Goal: Task Accomplishment & Management: Complete application form

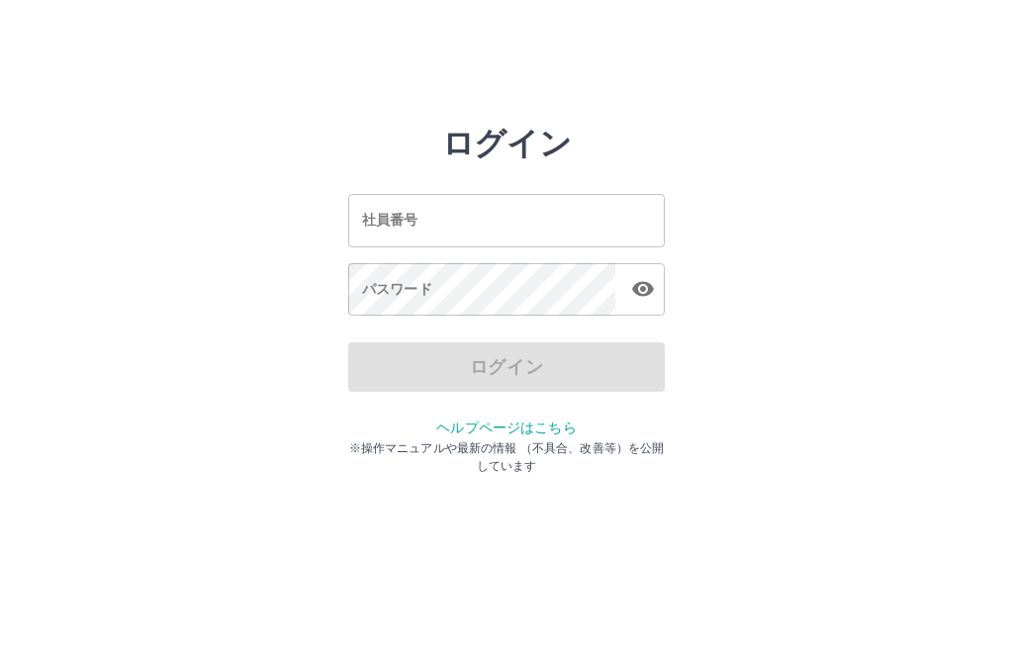
click at [413, 222] on div "社員番号 社員番号" at bounding box center [506, 220] width 316 height 52
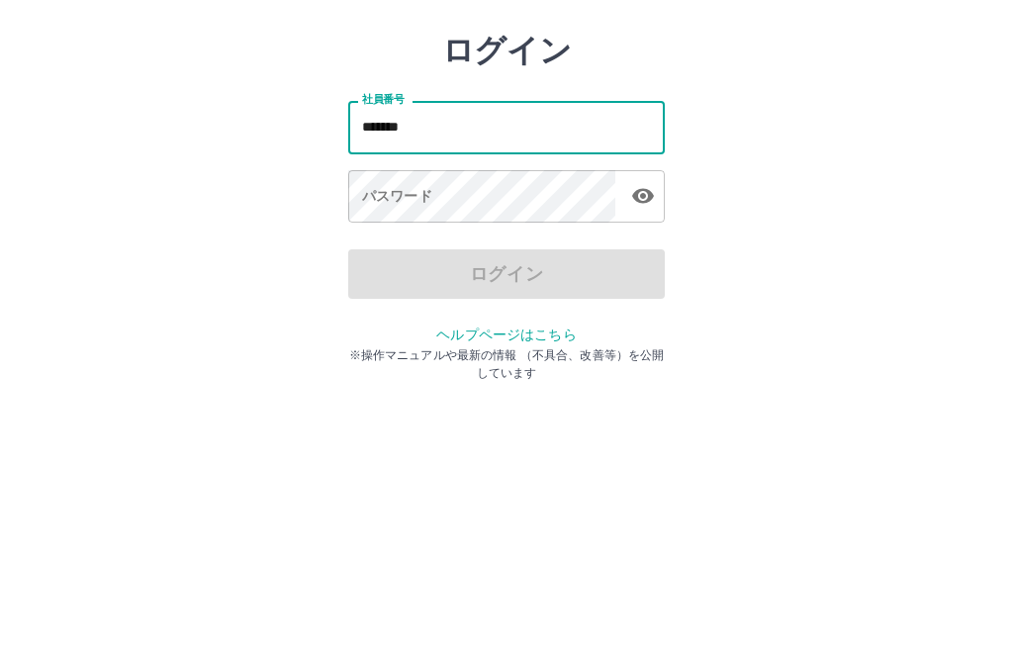
type input "*******"
click at [384, 263] on div "パスワード パスワード" at bounding box center [506, 290] width 316 height 55
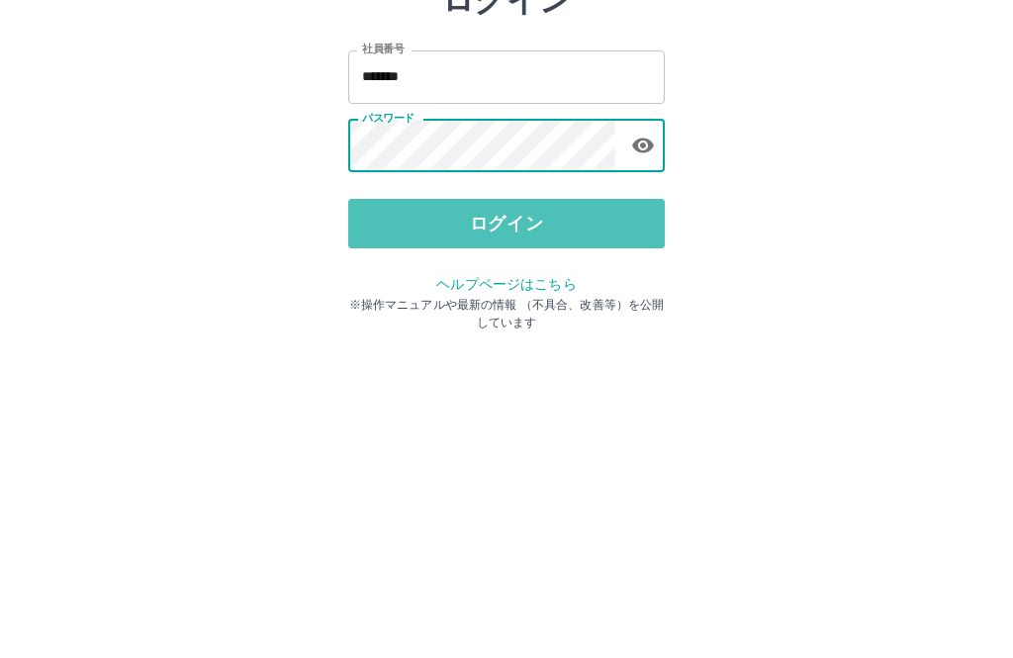
click at [503, 342] on button "ログイン" at bounding box center [506, 366] width 316 height 49
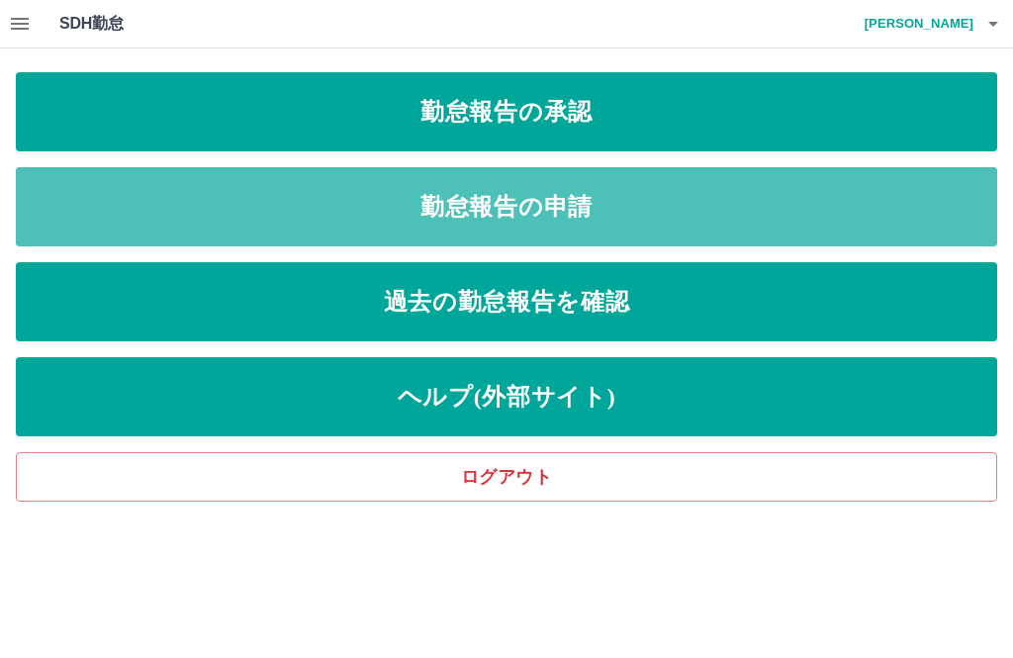
click at [506, 214] on link "勤怠報告の申請" at bounding box center [506, 206] width 981 height 79
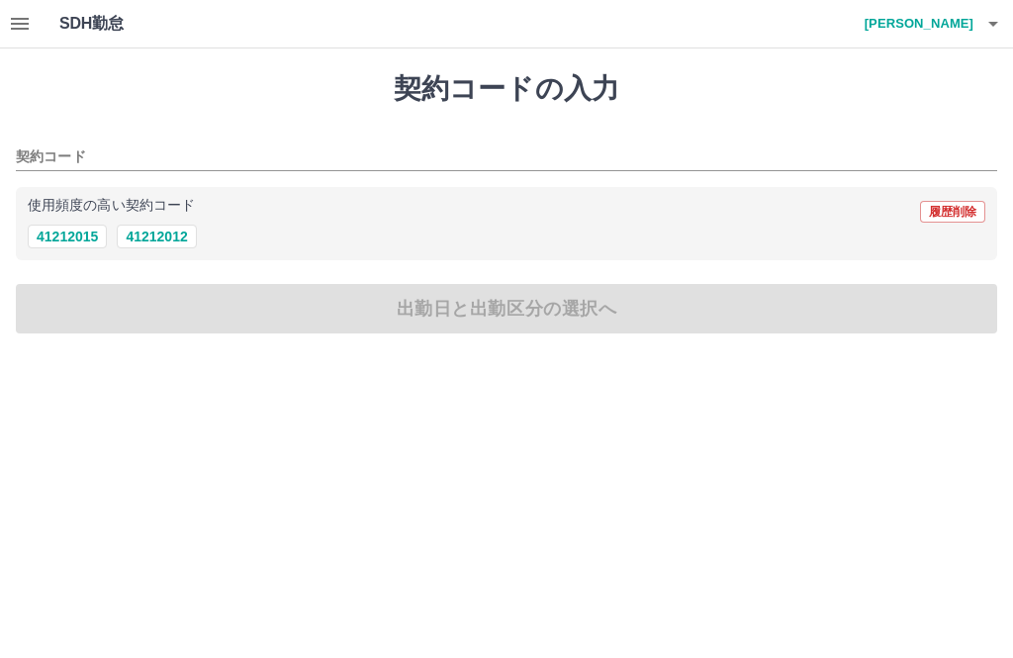
click at [154, 245] on button "41212012" at bounding box center [156, 236] width 79 height 24
type input "********"
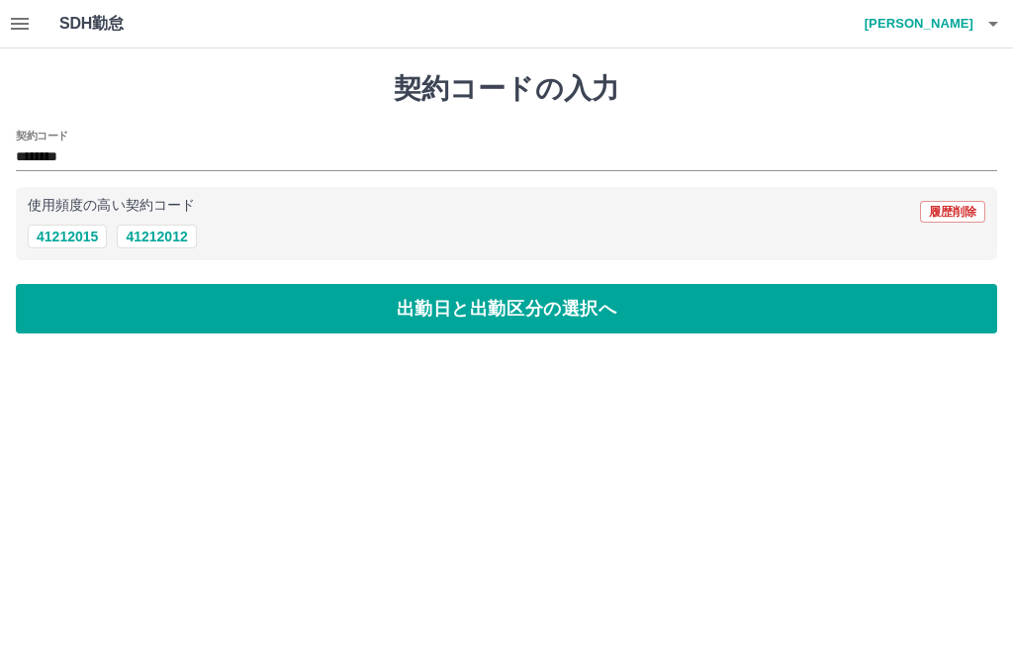
click at [484, 311] on button "出勤日と出勤区分の選択へ" at bounding box center [506, 308] width 981 height 49
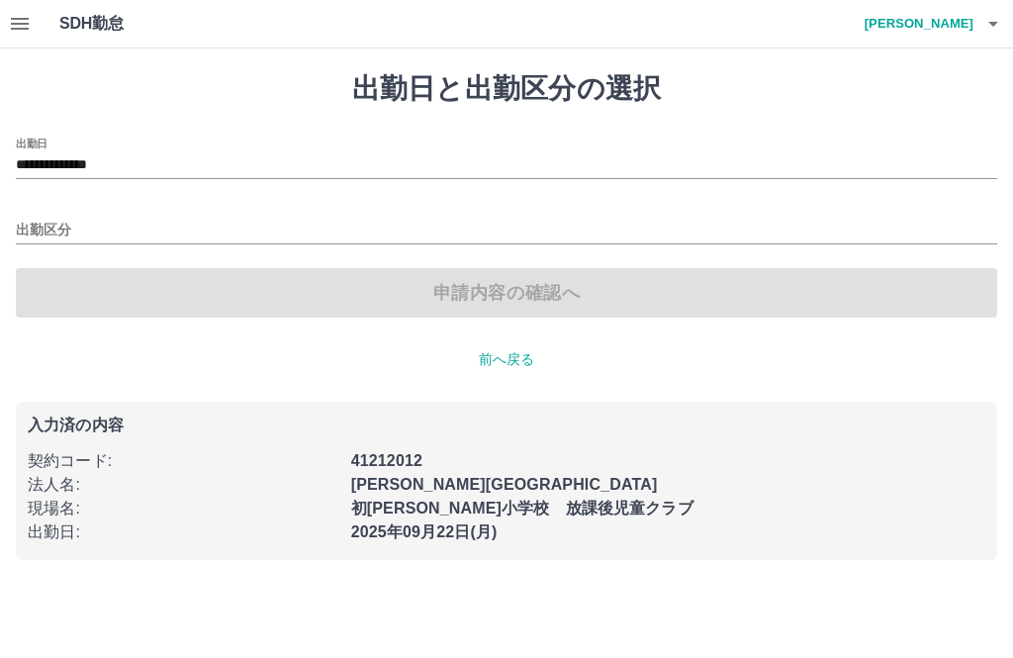
click at [37, 241] on input "出勤区分" at bounding box center [506, 231] width 981 height 25
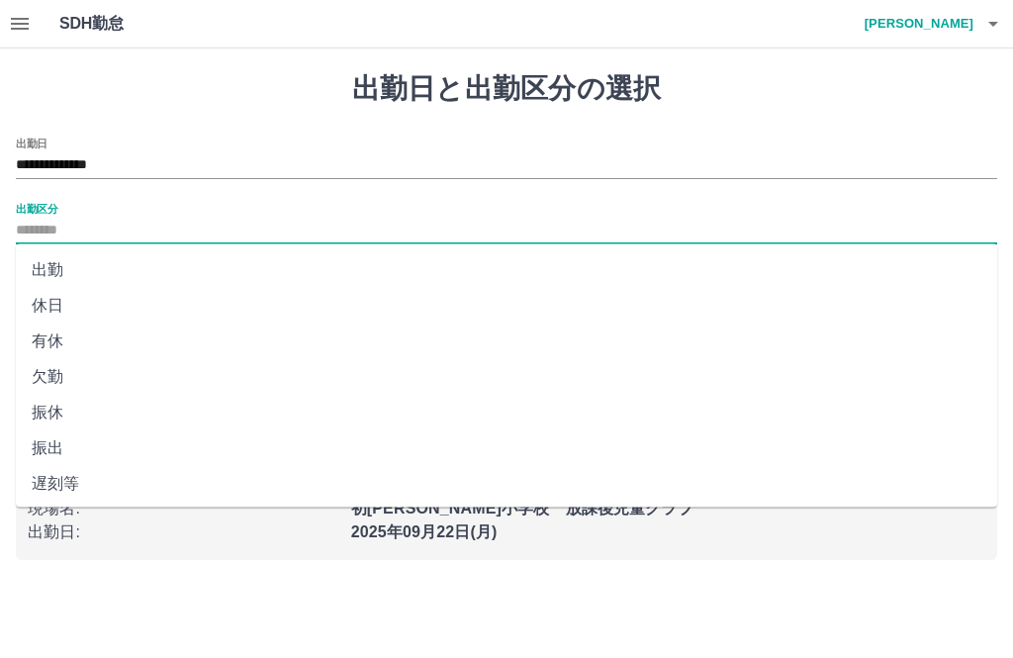
click at [49, 266] on li "出勤" at bounding box center [506, 270] width 981 height 36
type input "**"
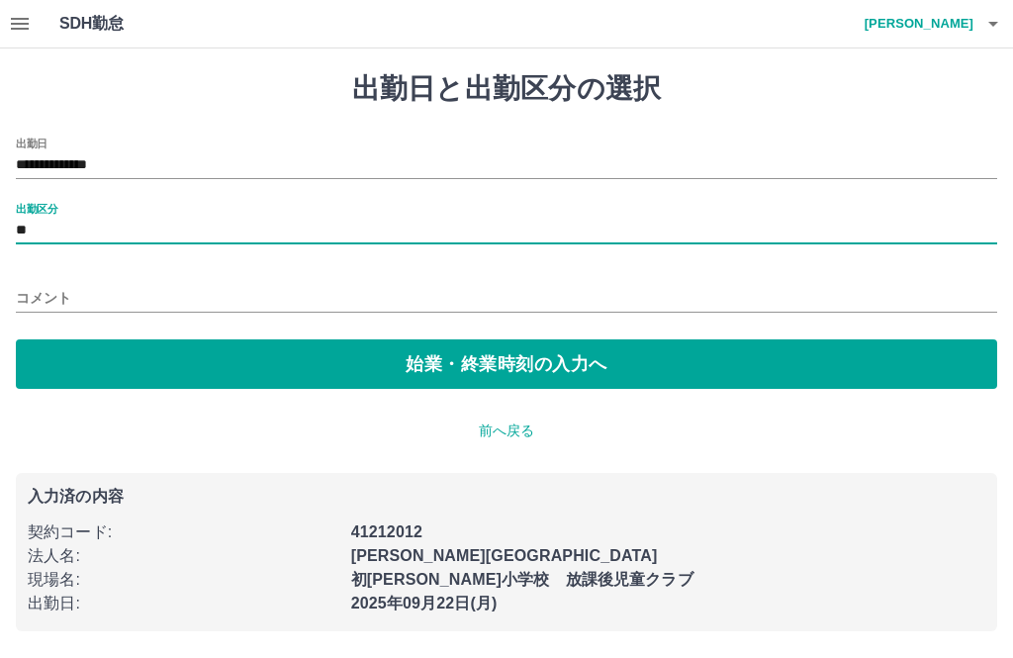
click at [483, 377] on button "始業・終業時刻の入力へ" at bounding box center [506, 363] width 981 height 49
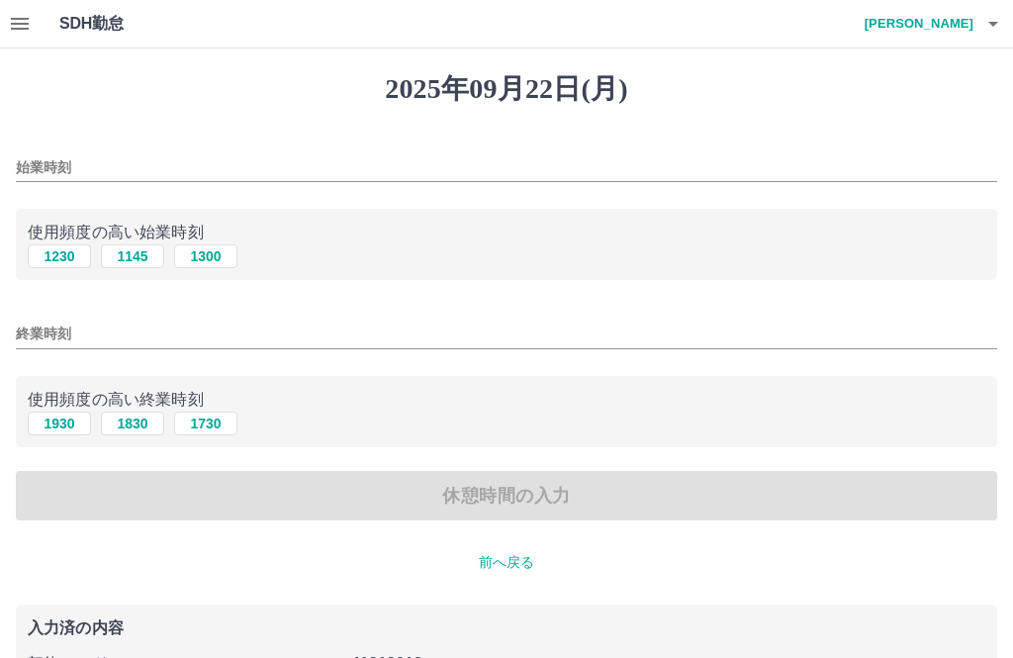
click at [68, 254] on button "1230" at bounding box center [59, 256] width 63 height 24
type input "****"
click at [60, 435] on button "1930" at bounding box center [59, 423] width 63 height 24
type input "****"
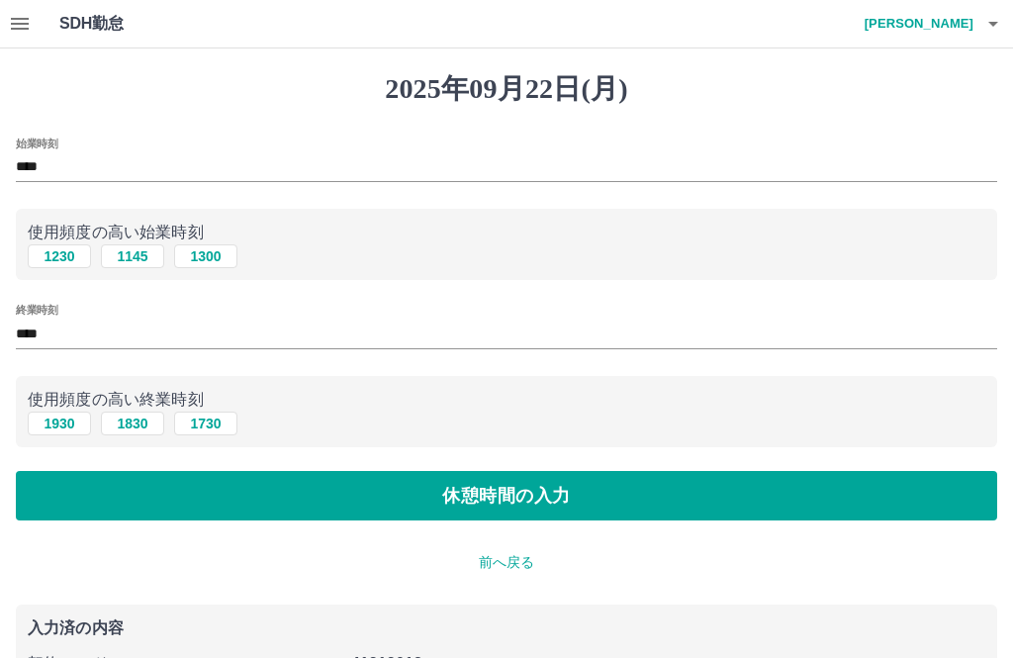
click at [523, 506] on button "休憩時間の入力" at bounding box center [506, 495] width 981 height 49
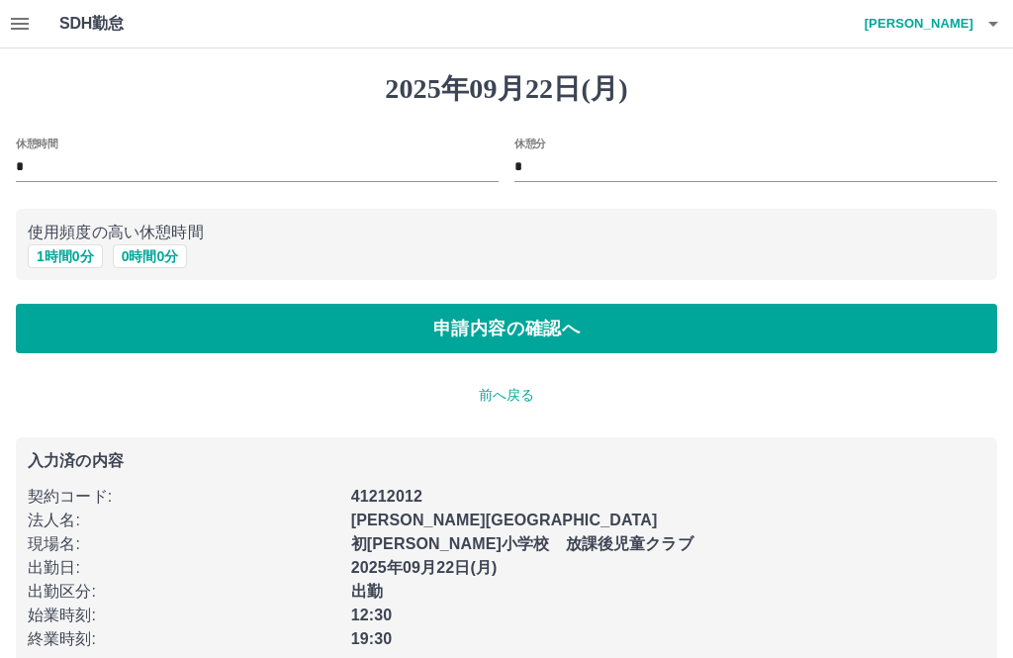
click at [69, 268] on button "1 時間 0 分" at bounding box center [65, 256] width 75 height 24
type input "*"
click at [507, 340] on button "申請内容の確認へ" at bounding box center [506, 328] width 981 height 49
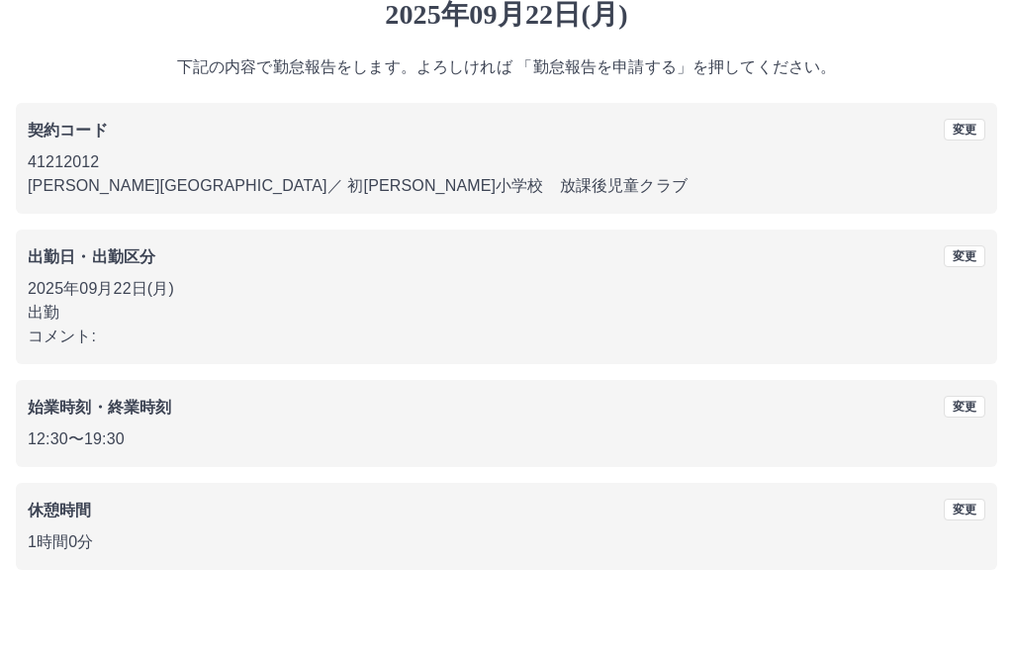
scroll to position [19, 0]
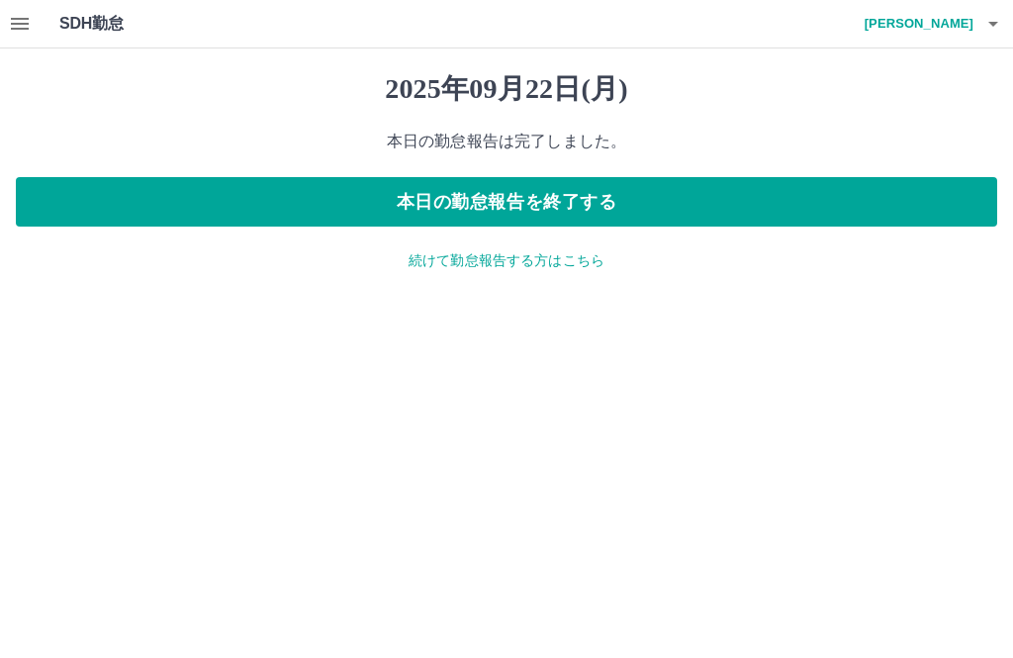
click at [534, 199] on button "本日の勤怠報告を終了する" at bounding box center [506, 201] width 981 height 49
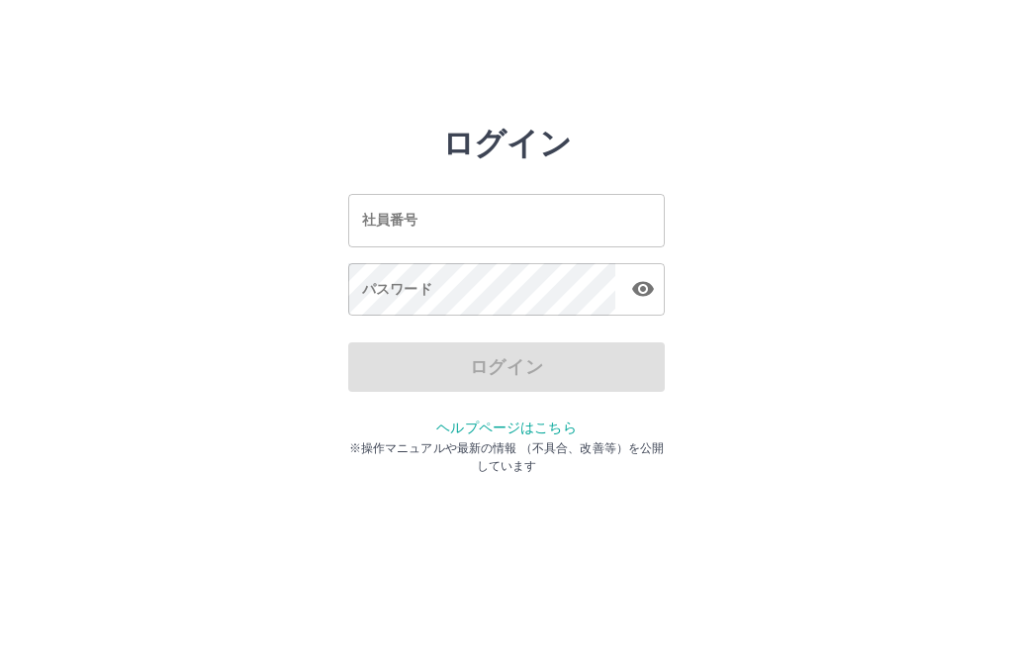
click at [455, 214] on input "社員番号" at bounding box center [506, 220] width 316 height 52
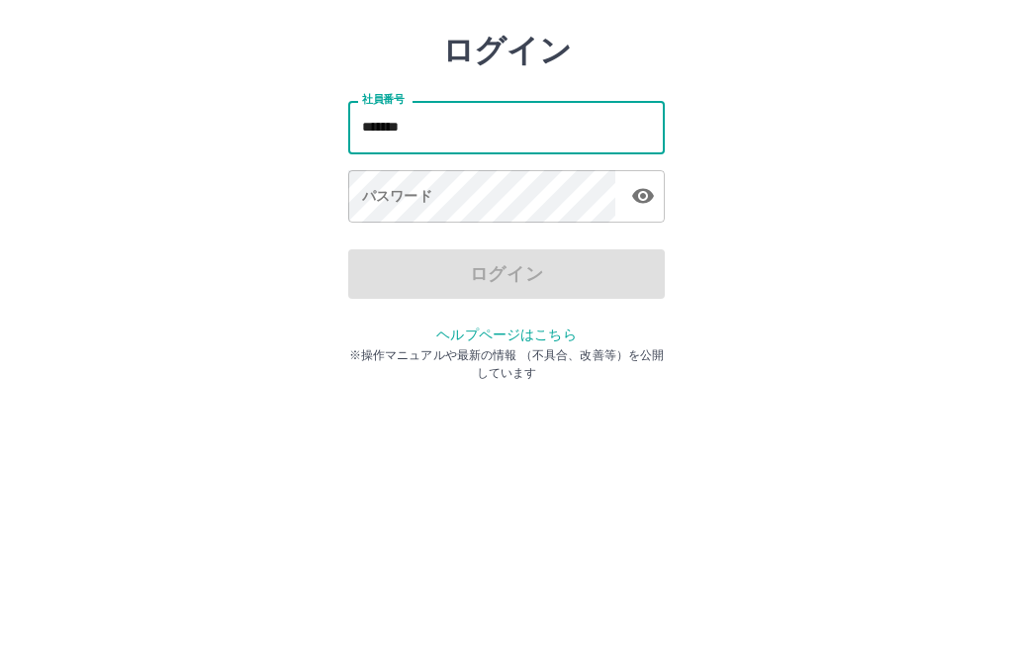
type input "*******"
click at [415, 263] on div "パスワード パスワード" at bounding box center [506, 290] width 316 height 55
click at [410, 263] on div "パスワード パスワード" at bounding box center [506, 290] width 316 height 55
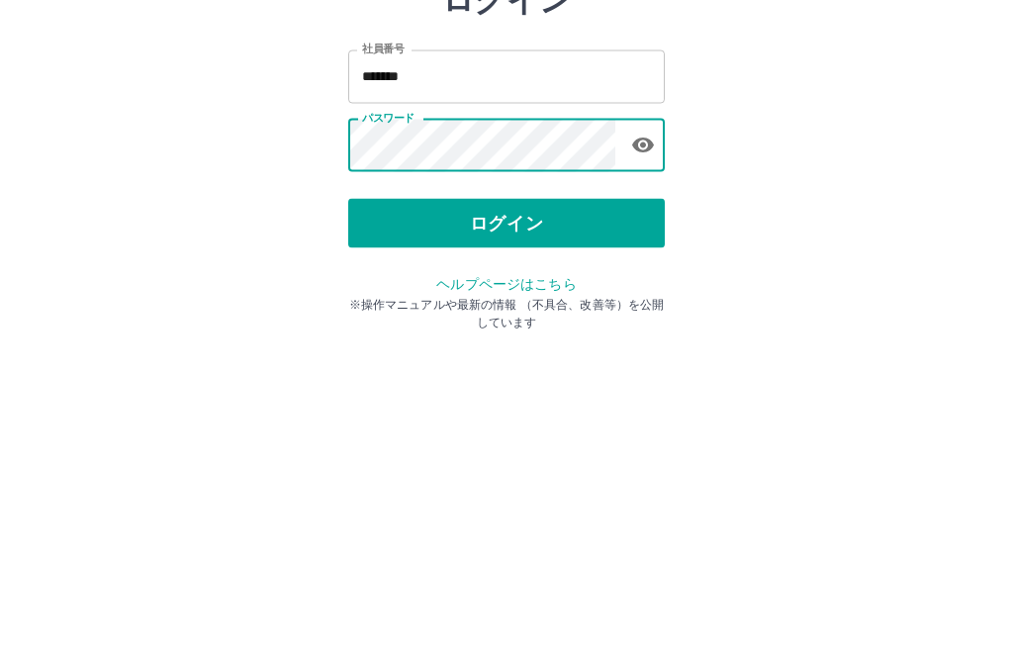
click at [478, 342] on button "ログイン" at bounding box center [506, 366] width 316 height 49
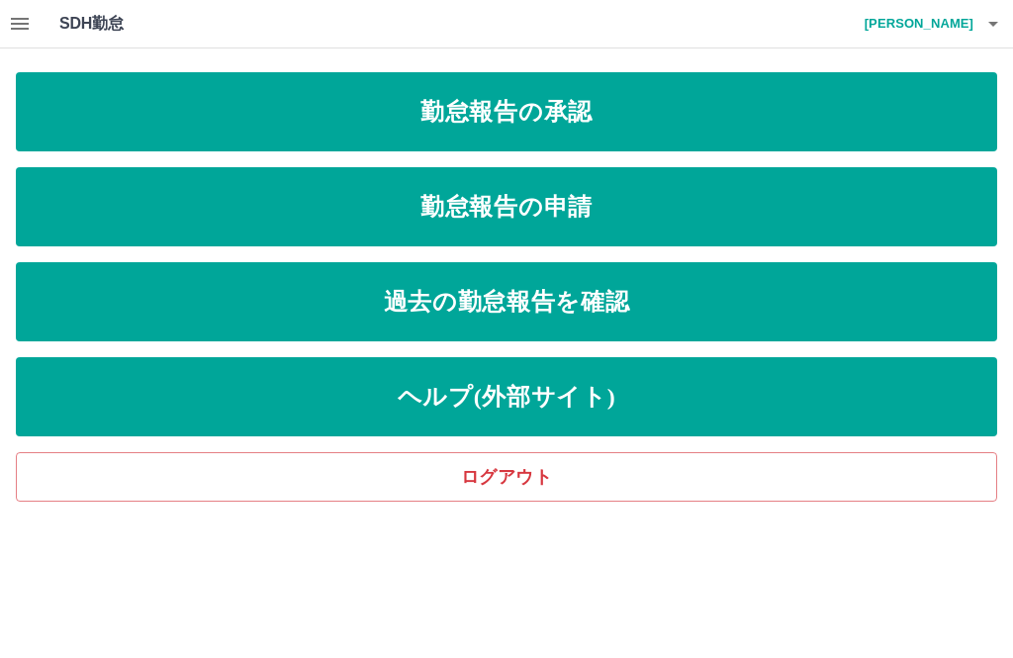
click at [512, 217] on link "勤怠報告の申請" at bounding box center [506, 206] width 981 height 79
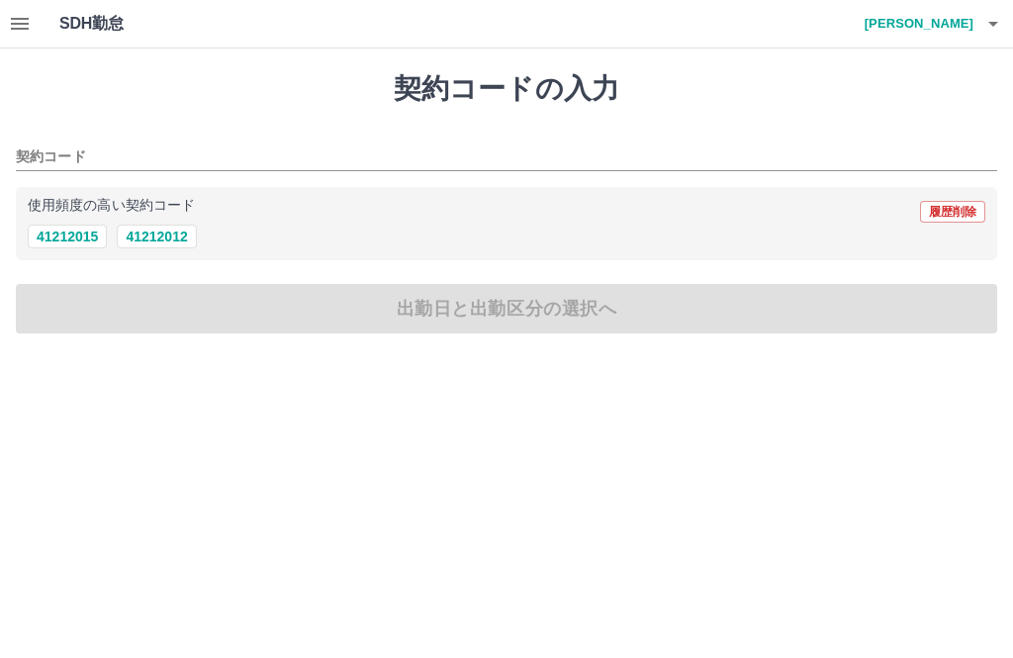
click at [156, 246] on button "41212012" at bounding box center [156, 236] width 79 height 24
type input "********"
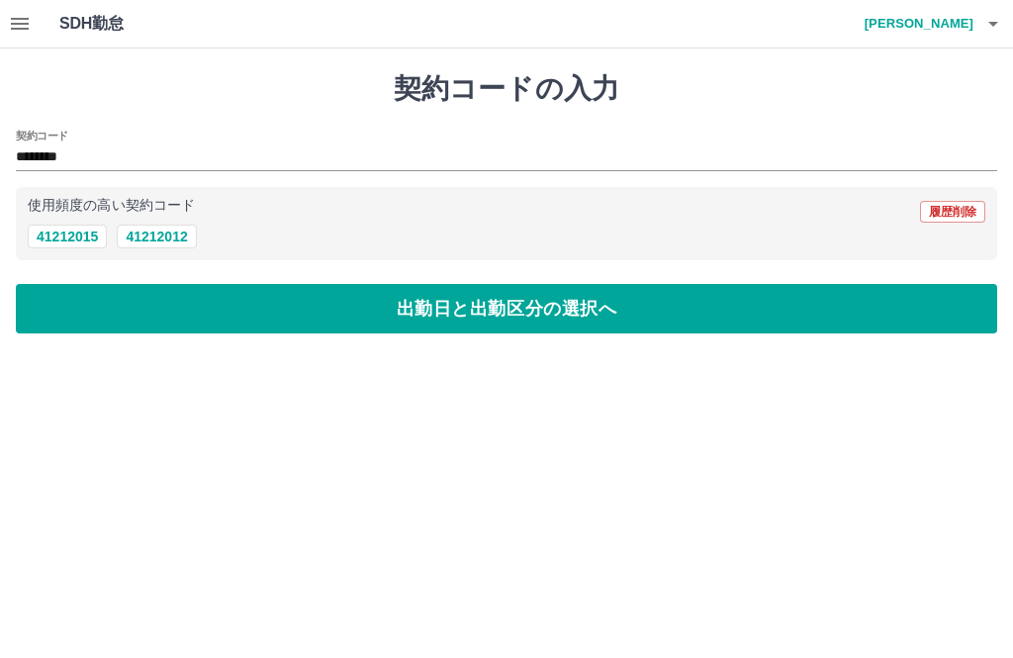
click at [494, 323] on button "出勤日と出勤区分の選択へ" at bounding box center [506, 308] width 981 height 49
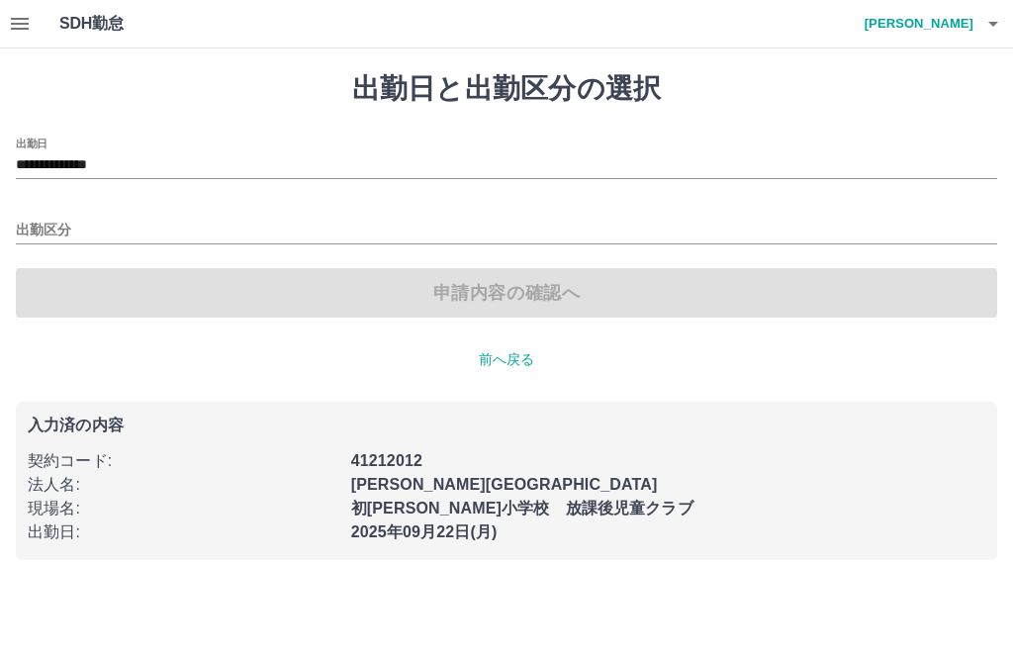
click at [110, 170] on input "**********" at bounding box center [506, 165] width 981 height 25
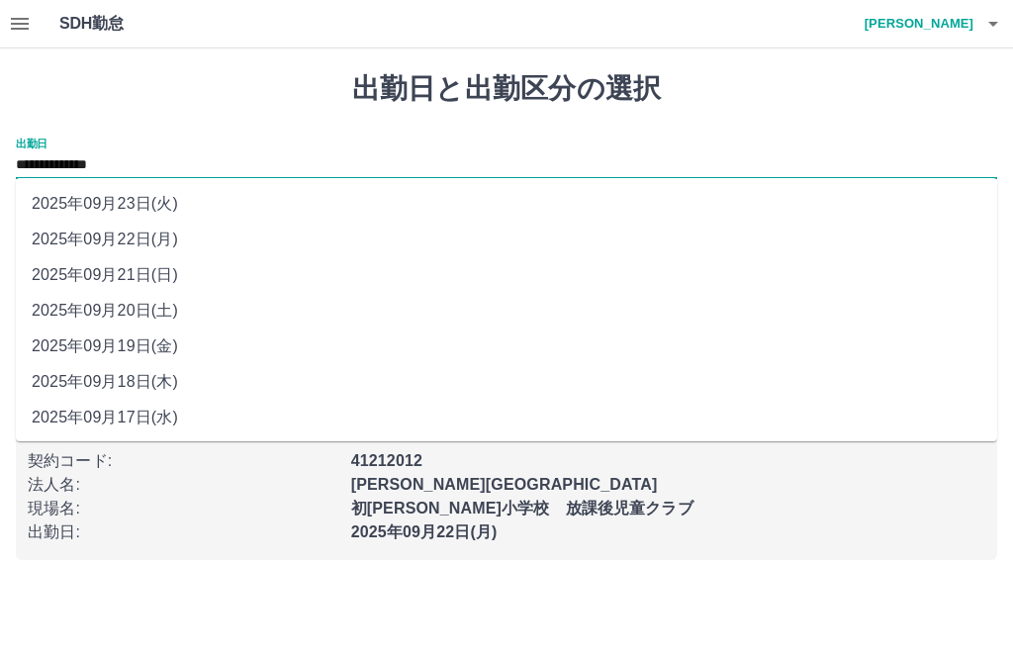
click at [112, 201] on li "2025年09月23日(火)" at bounding box center [506, 204] width 981 height 36
type input "**********"
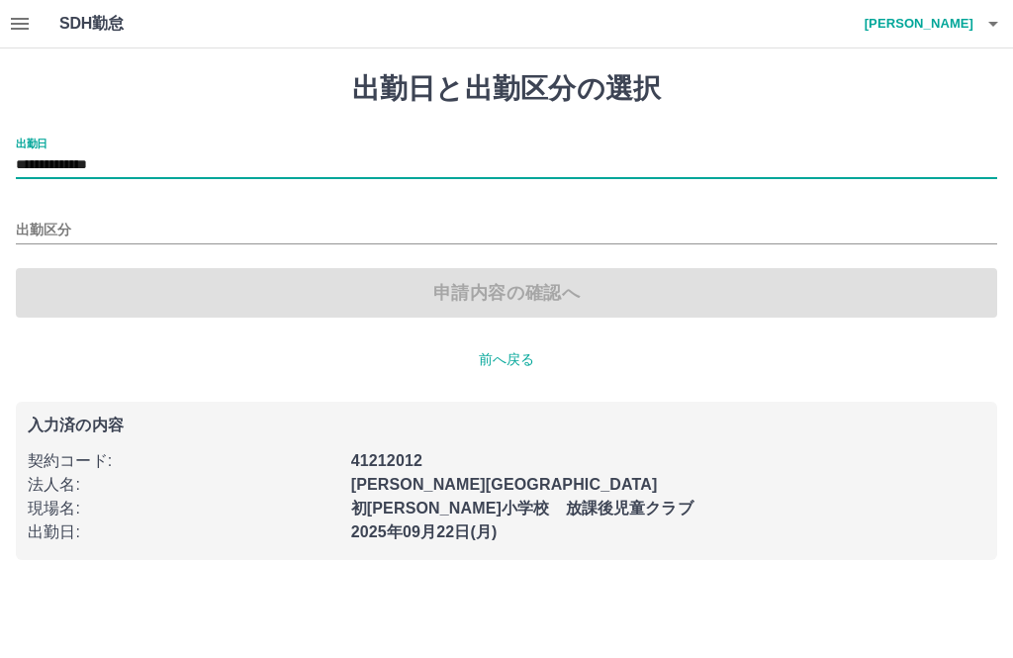
click at [52, 231] on input "出勤区分" at bounding box center [506, 231] width 981 height 25
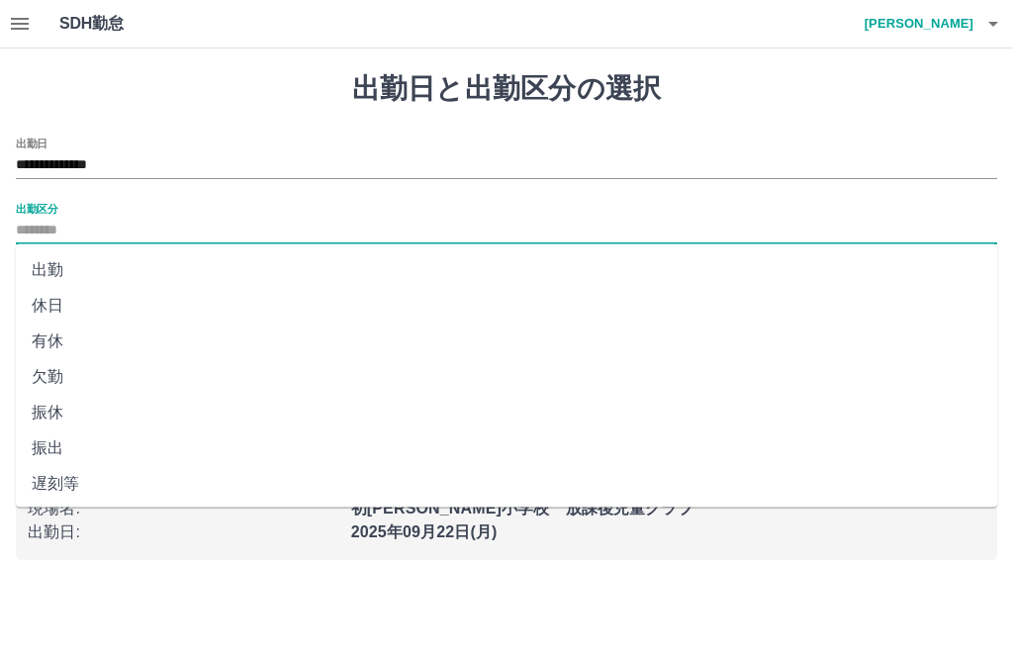
click at [43, 316] on li "休日" at bounding box center [506, 306] width 981 height 36
type input "**"
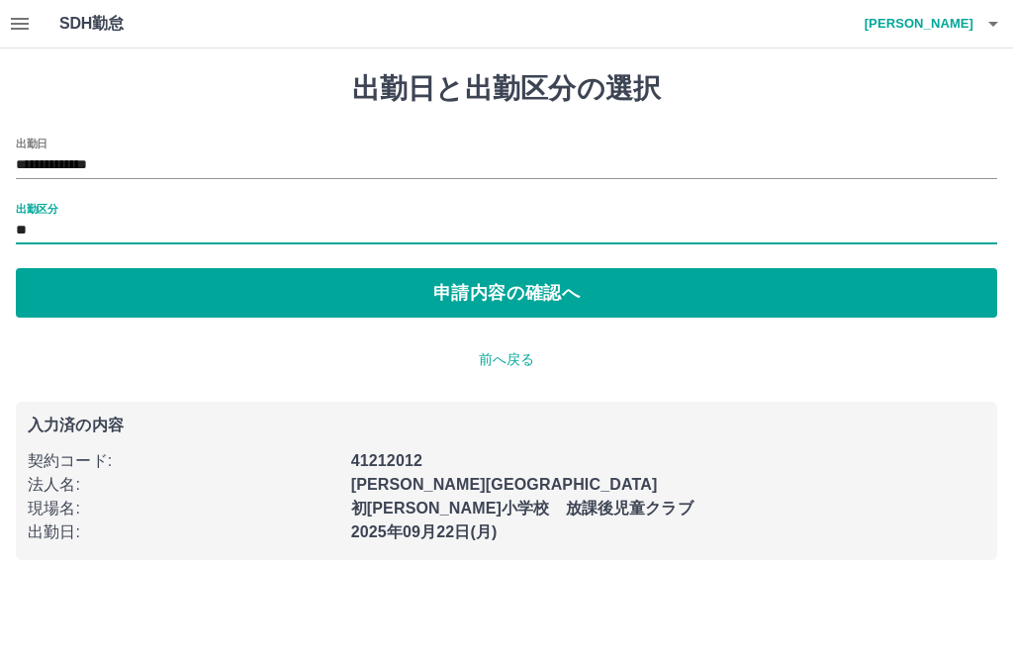
click at [501, 302] on button "申請内容の確認へ" at bounding box center [506, 292] width 981 height 49
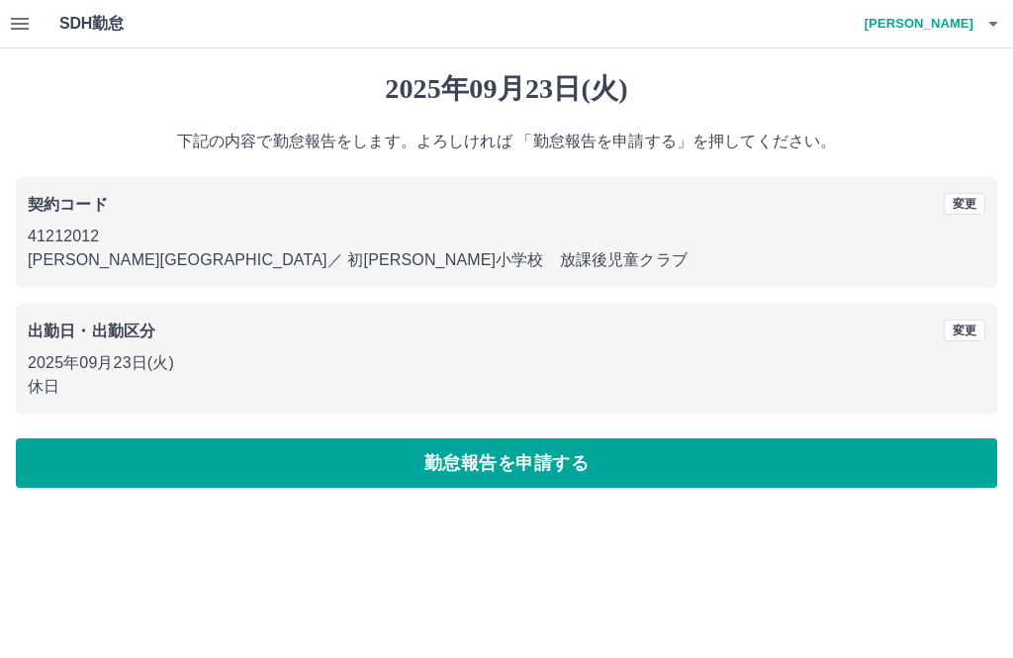
click at [523, 483] on button "勤怠報告を申請する" at bounding box center [506, 462] width 981 height 49
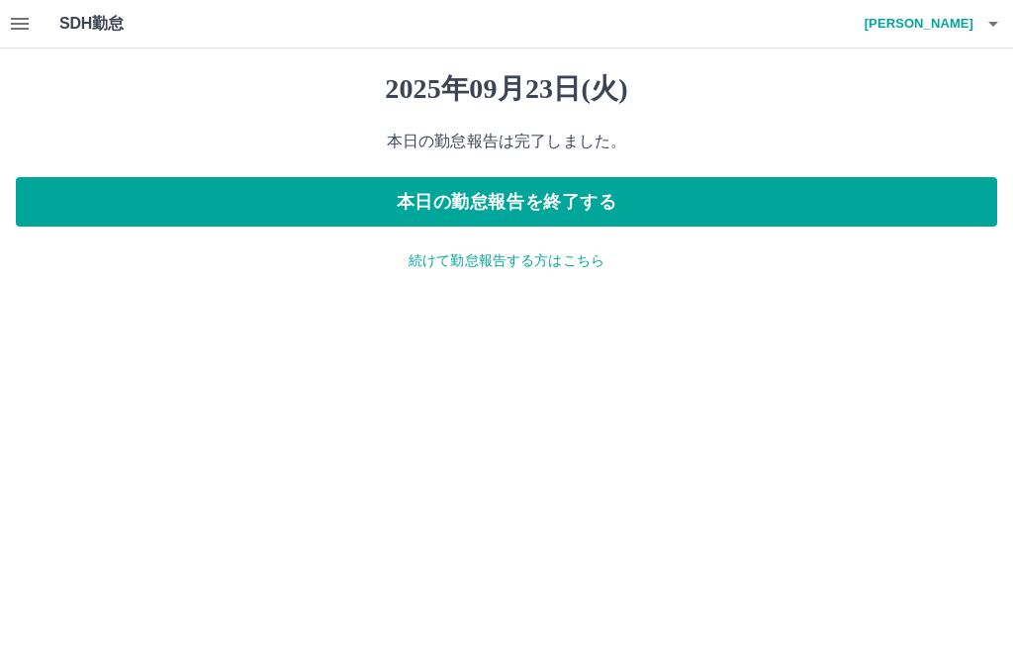
click at [938, 33] on h4 "[PERSON_NAME]江" at bounding box center [913, 23] width 119 height 47
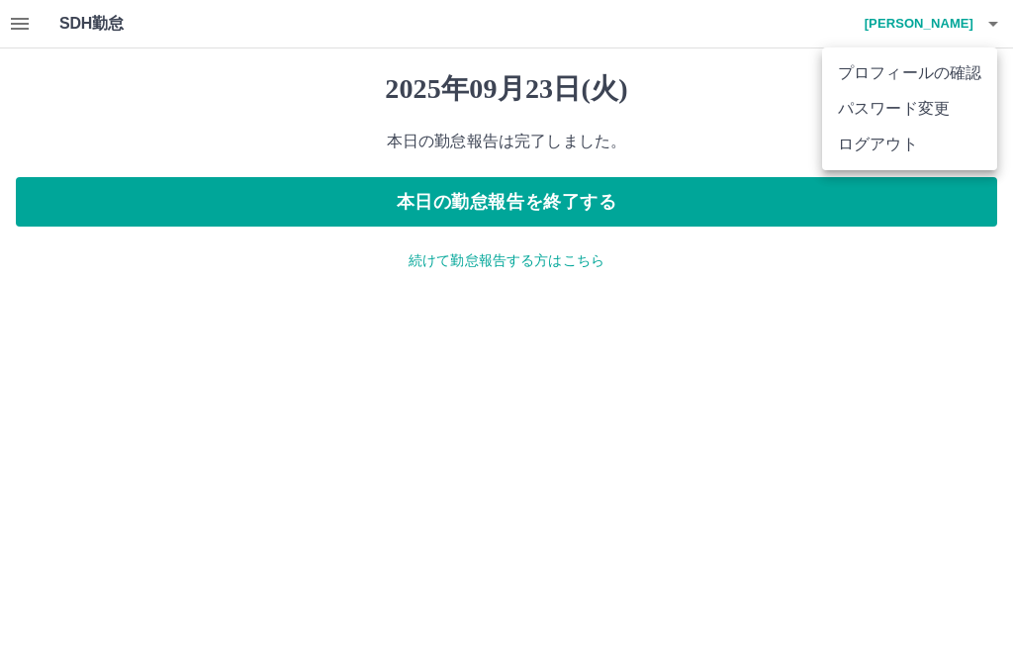
click at [881, 160] on li "ログアウト" at bounding box center [909, 145] width 175 height 36
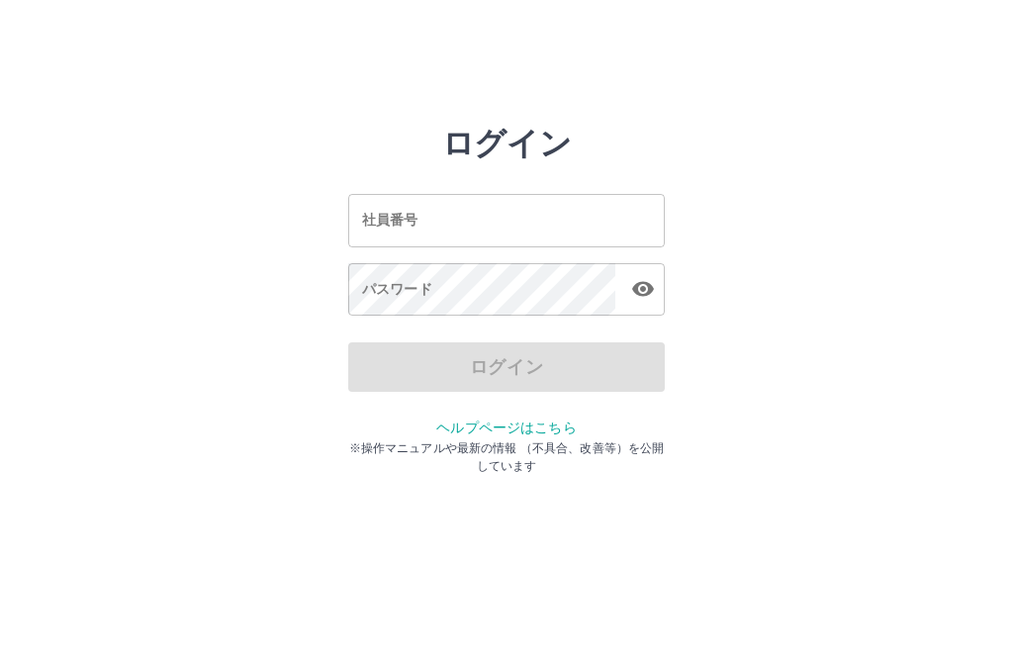
click at [508, 203] on input "社員番号" at bounding box center [506, 220] width 316 height 52
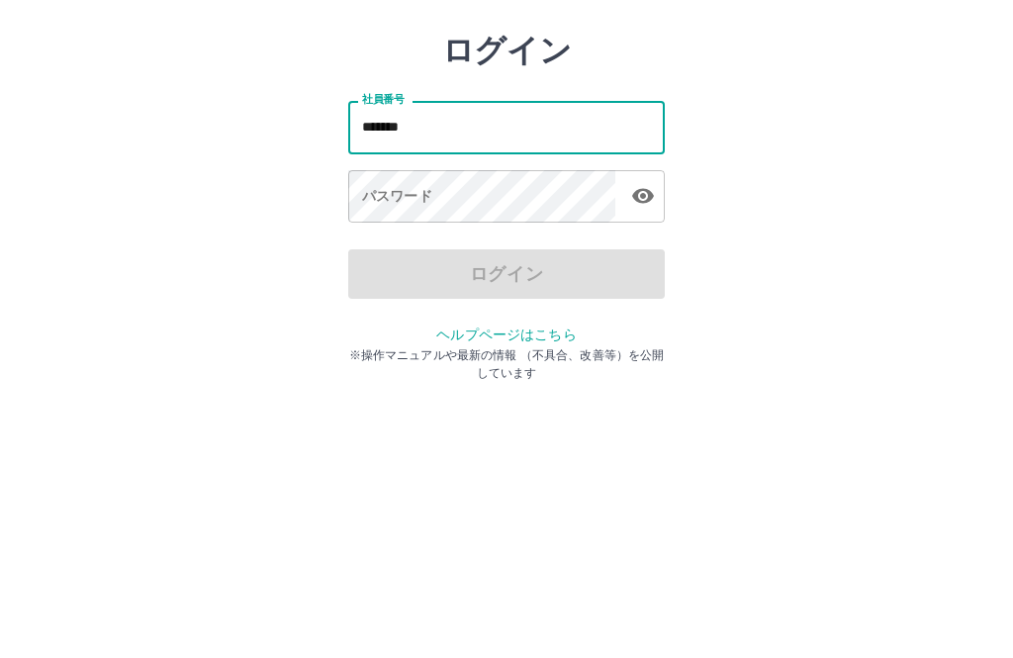
type input "*******"
click at [394, 263] on div "パスワード パスワード" at bounding box center [506, 290] width 316 height 55
click at [398, 263] on div "パスワード パスワード" at bounding box center [506, 290] width 316 height 55
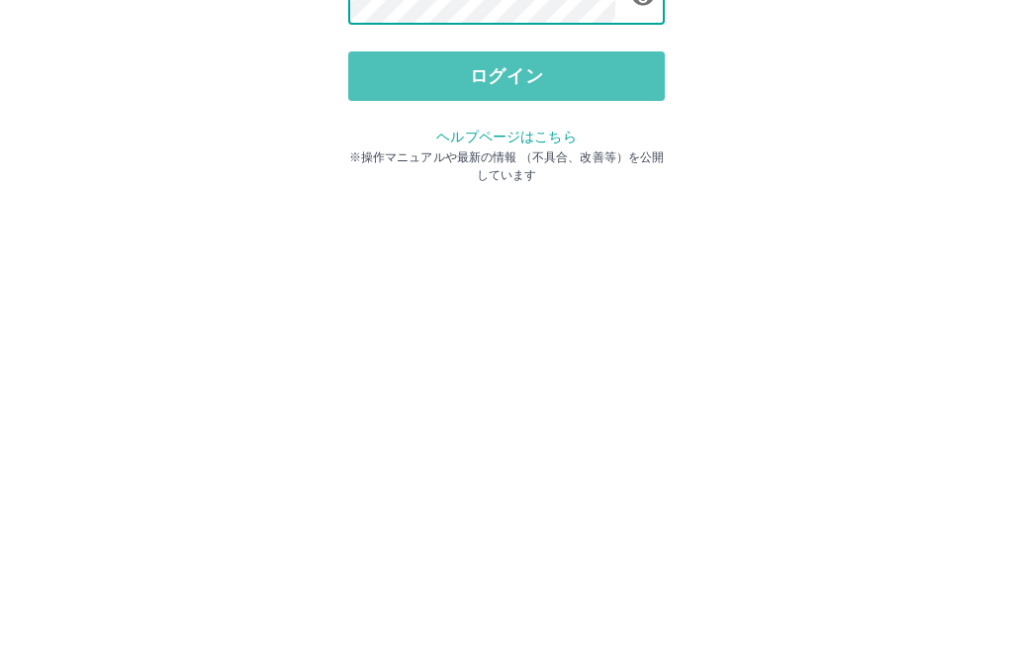
click at [507, 342] on button "ログイン" at bounding box center [506, 366] width 316 height 49
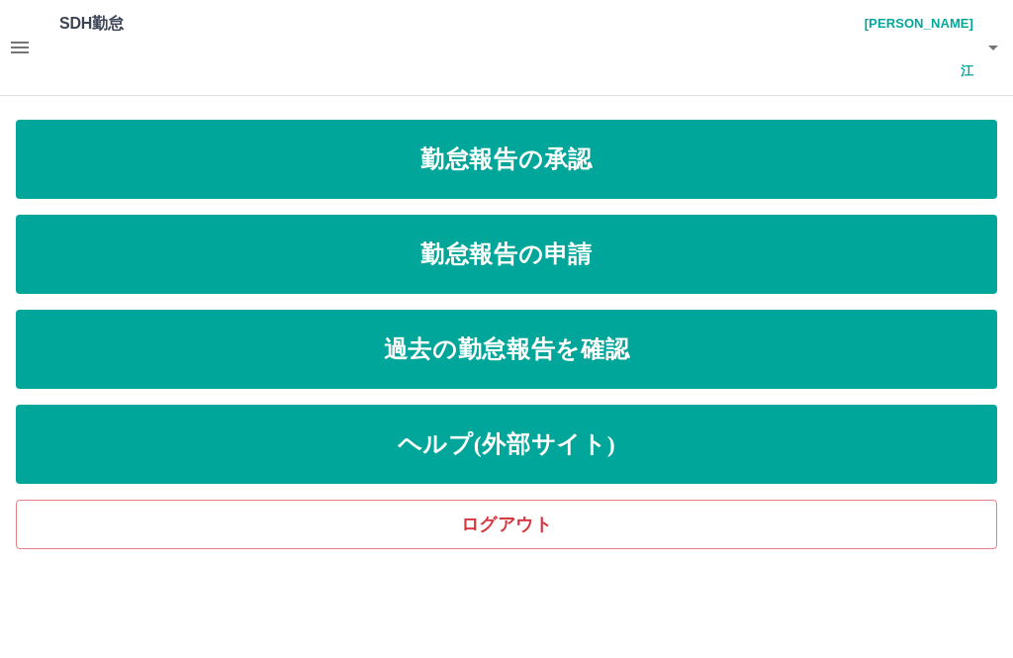
click at [504, 125] on link "勤怠報告の承認" at bounding box center [506, 159] width 981 height 79
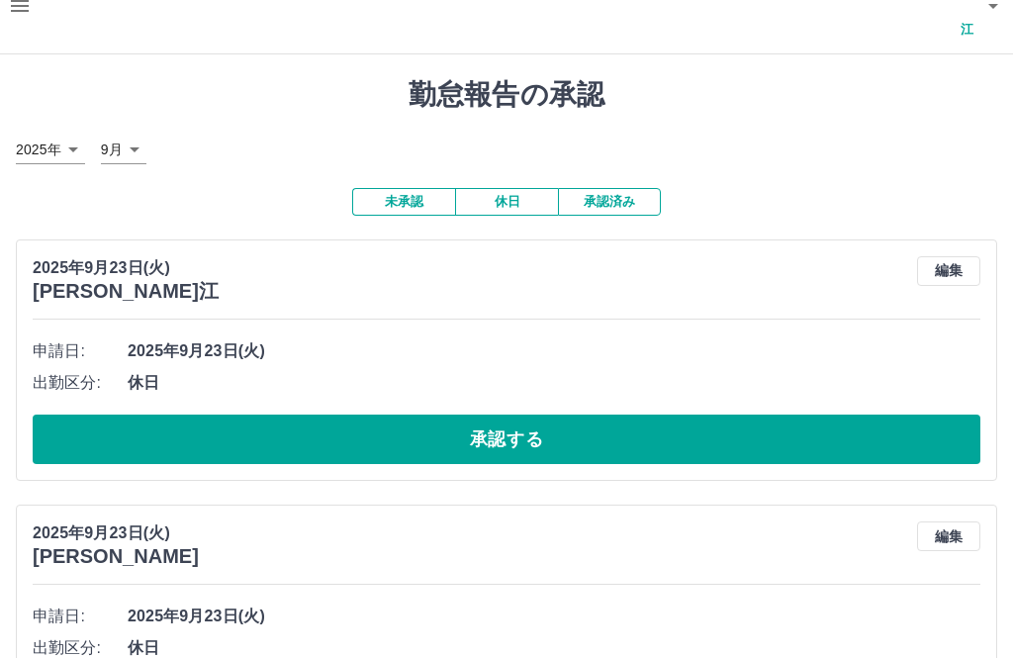
scroll to position [73, 0]
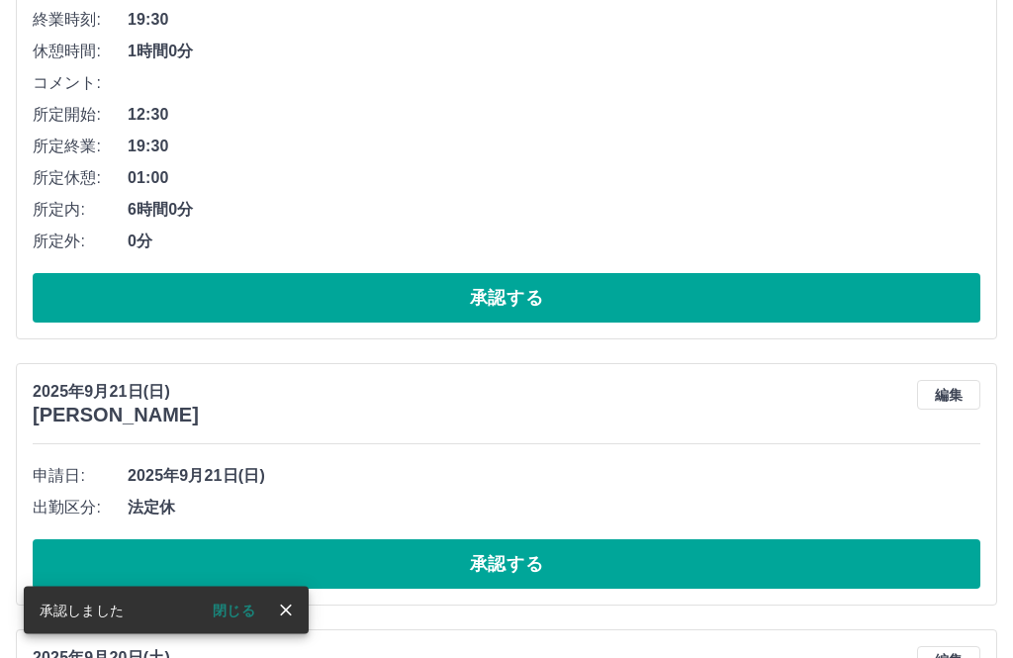
scroll to position [742, 0]
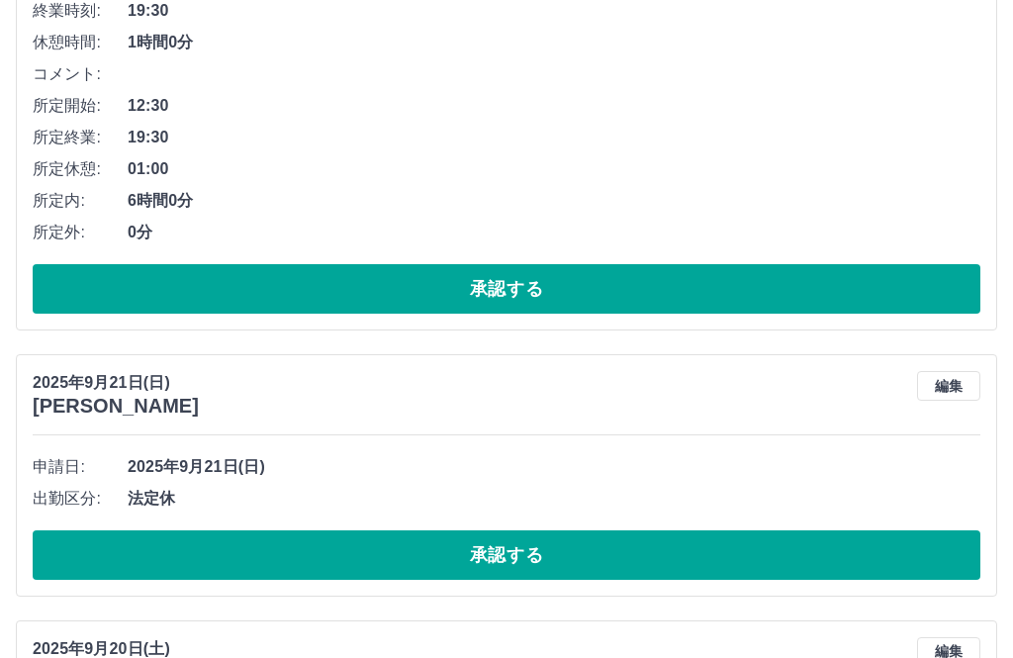
click at [495, 530] on button "承認する" at bounding box center [506, 554] width 947 height 49
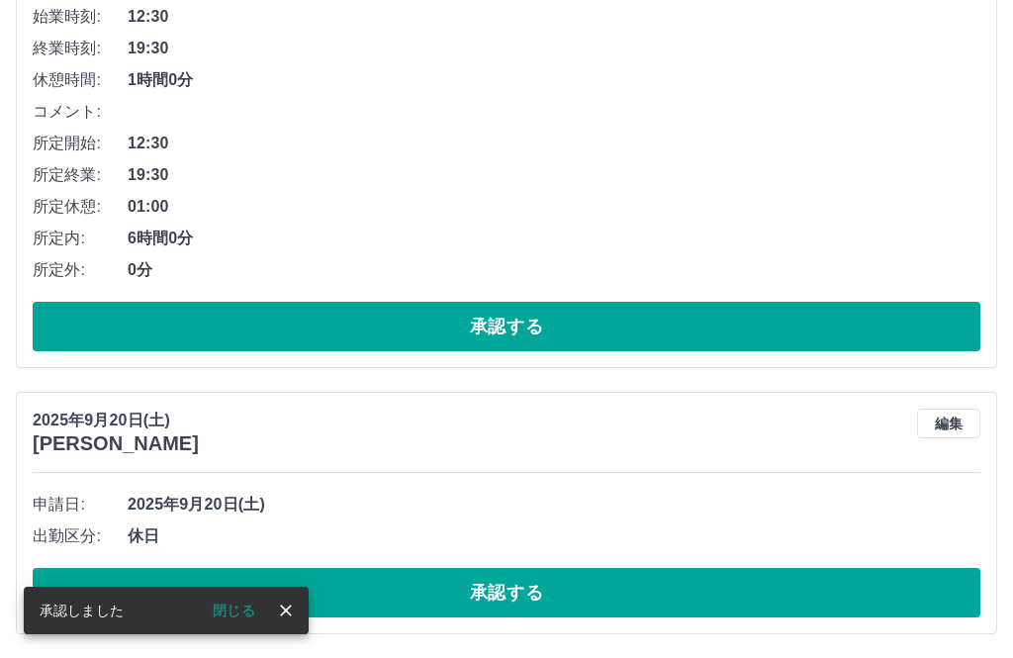
scroll to position [591, 0]
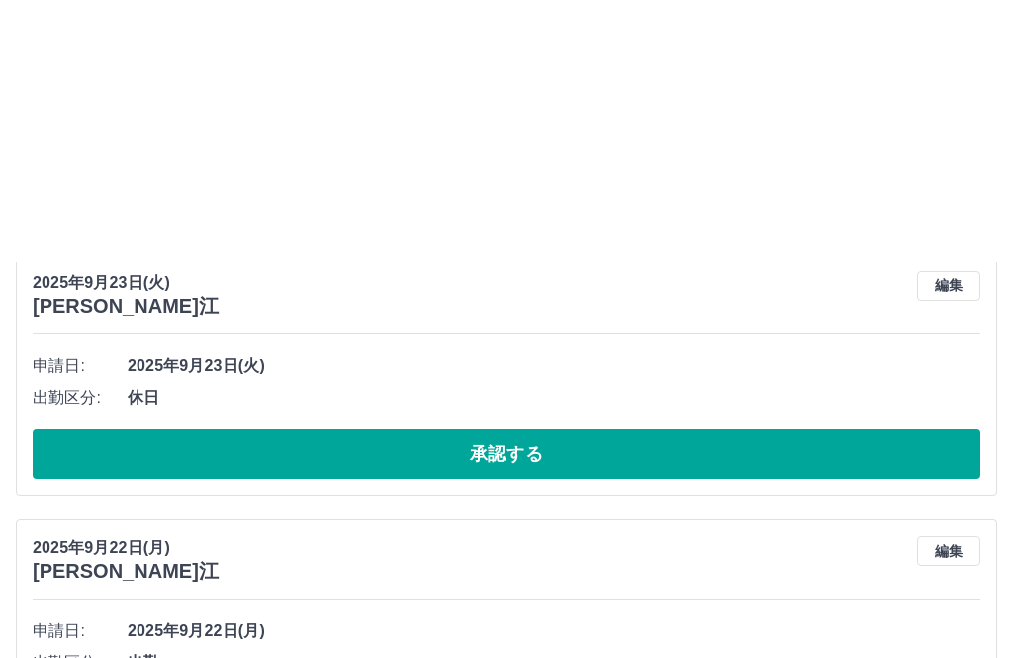
scroll to position [0, 0]
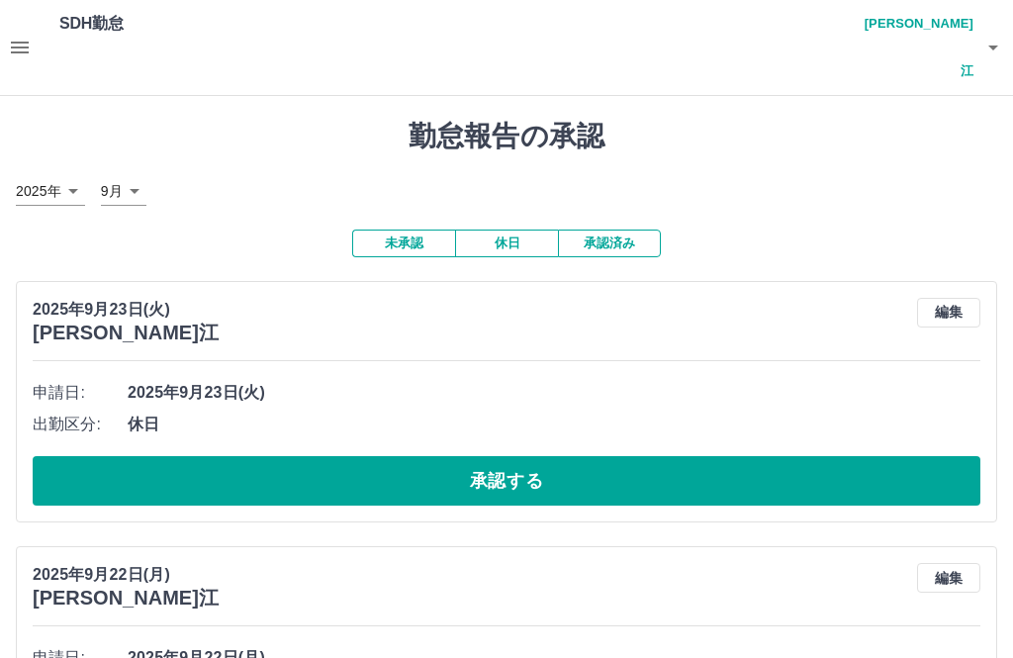
click at [948, 31] on h4 "[PERSON_NAME]江" at bounding box center [913, 47] width 119 height 95
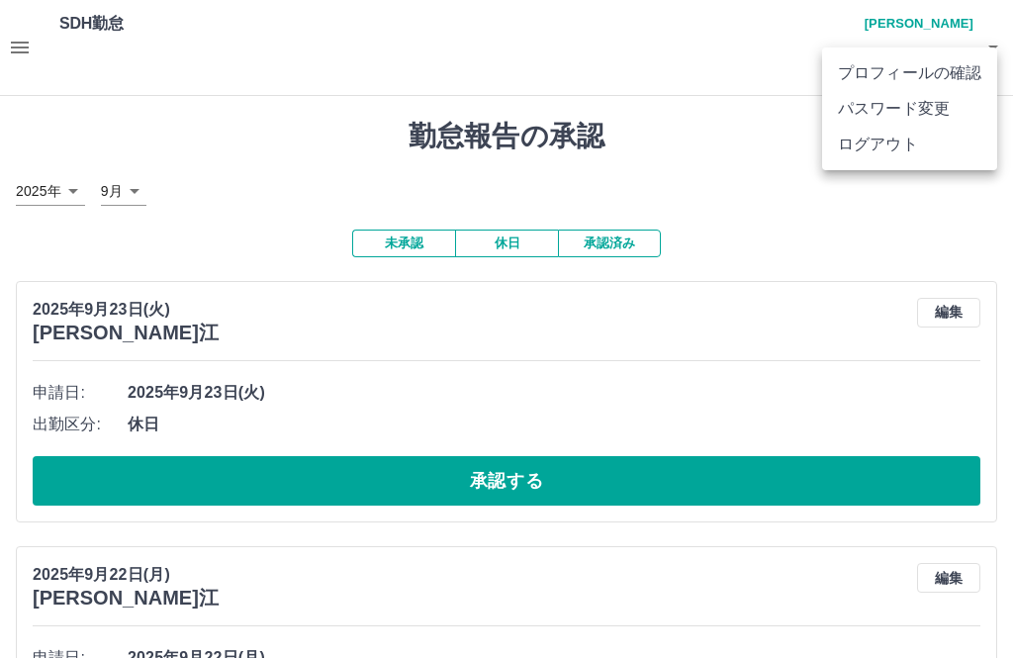
click at [883, 154] on li "ログアウト" at bounding box center [909, 145] width 175 height 36
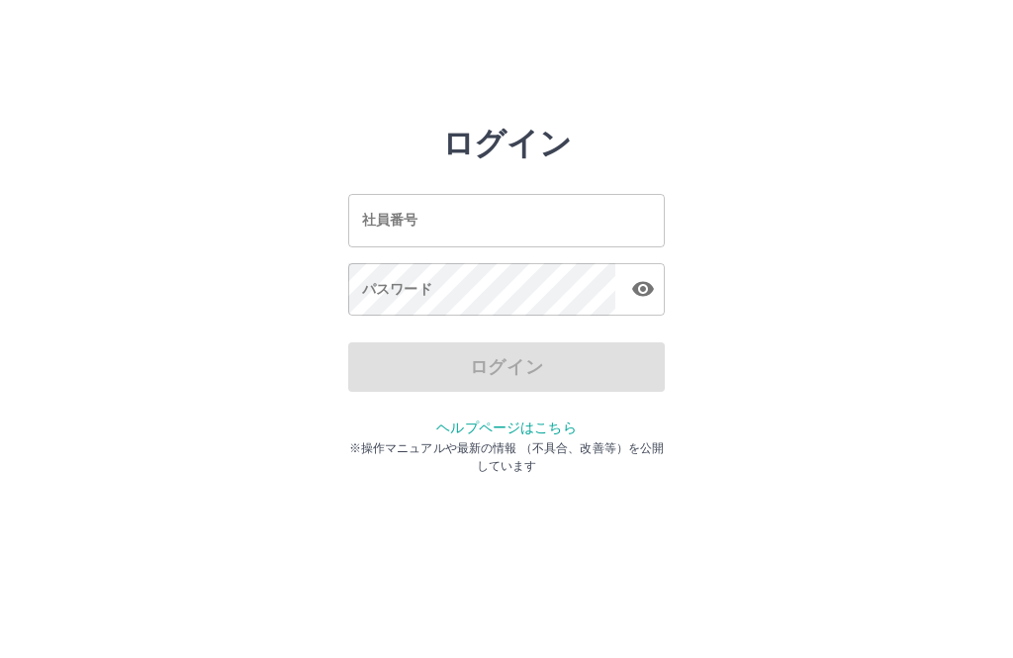
click at [450, 219] on input "社員番号" at bounding box center [506, 220] width 316 height 52
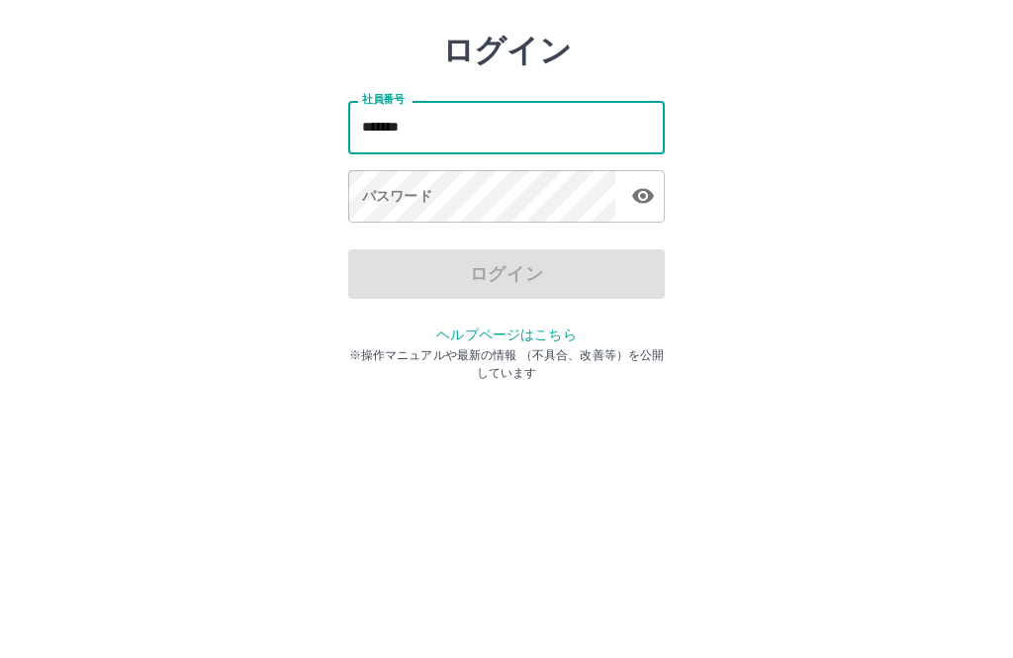
type input "*******"
click at [409, 263] on div "パスワード パスワード" at bounding box center [506, 290] width 316 height 55
click at [399, 263] on div "パスワード パスワード" at bounding box center [506, 290] width 316 height 55
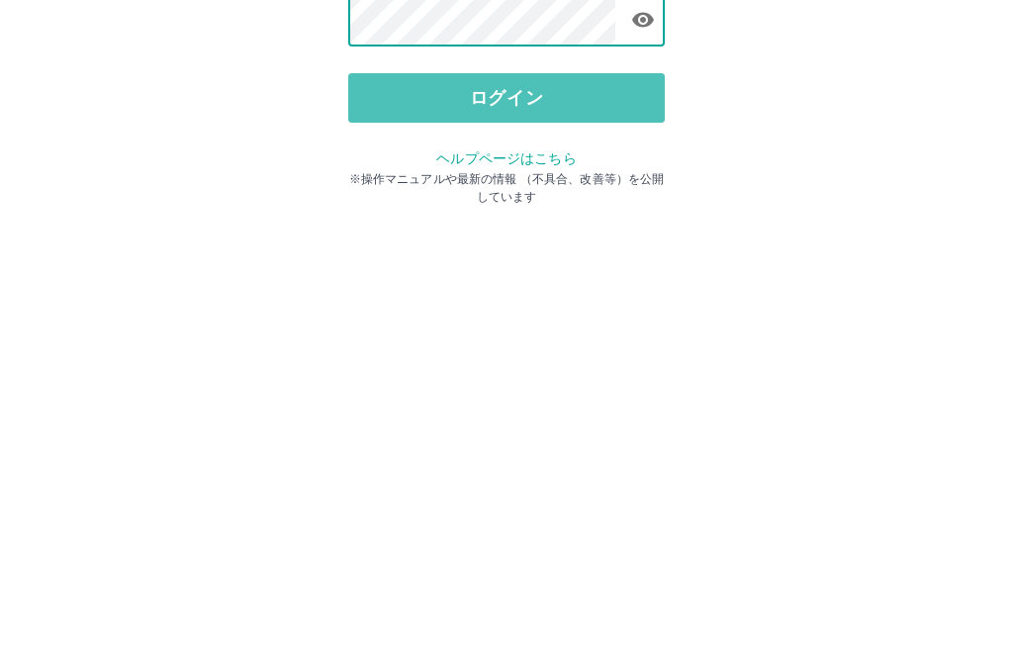
click at [501, 342] on button "ログイン" at bounding box center [506, 366] width 316 height 49
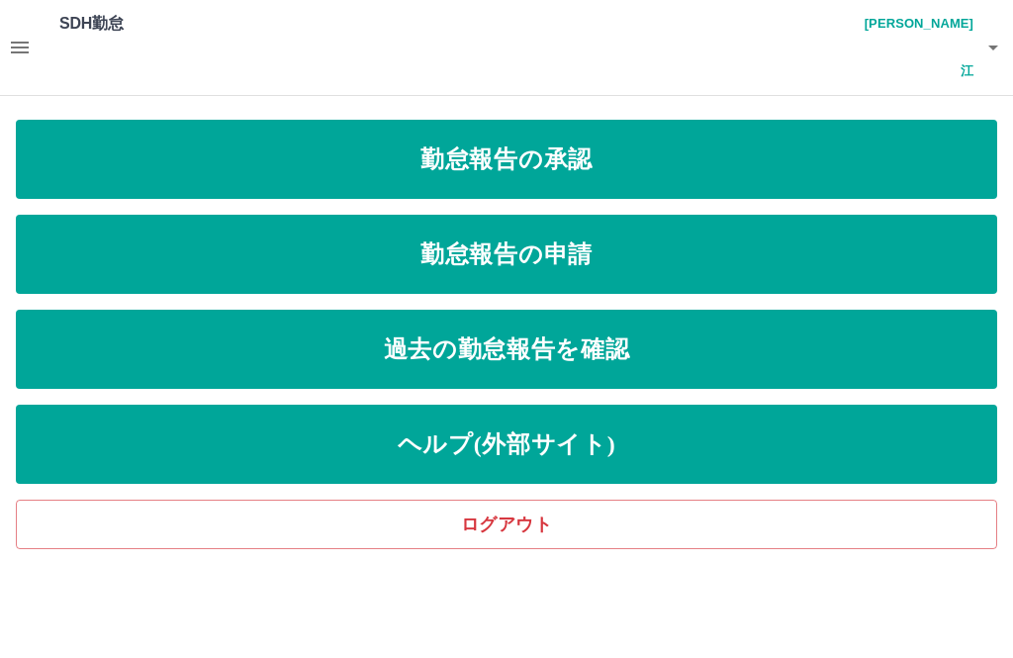
click at [550, 136] on link "勤怠報告の承認" at bounding box center [506, 159] width 981 height 79
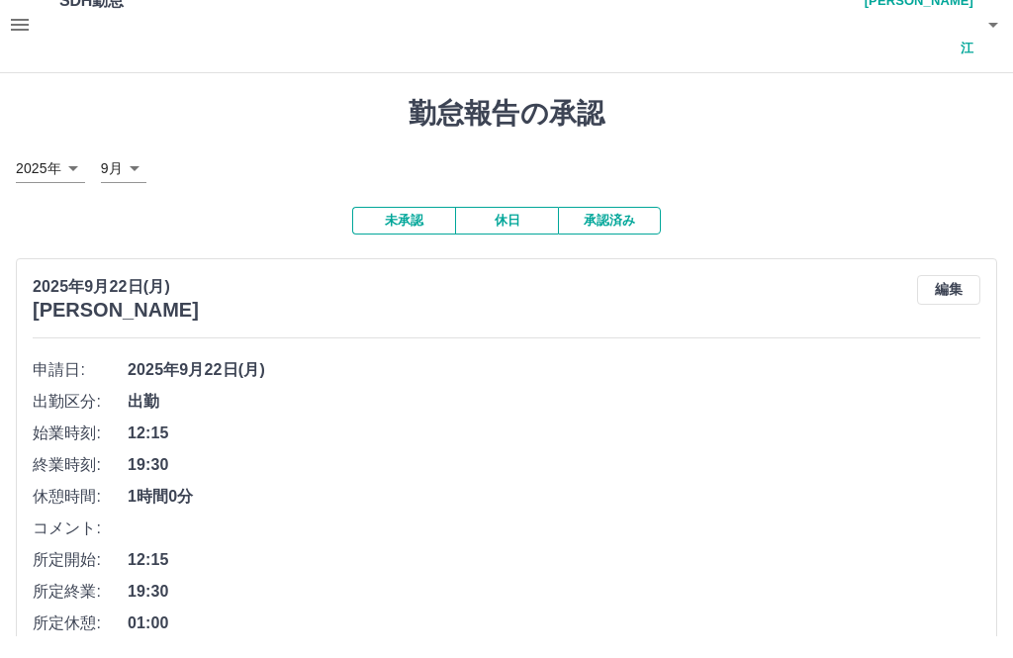
scroll to position [61, 0]
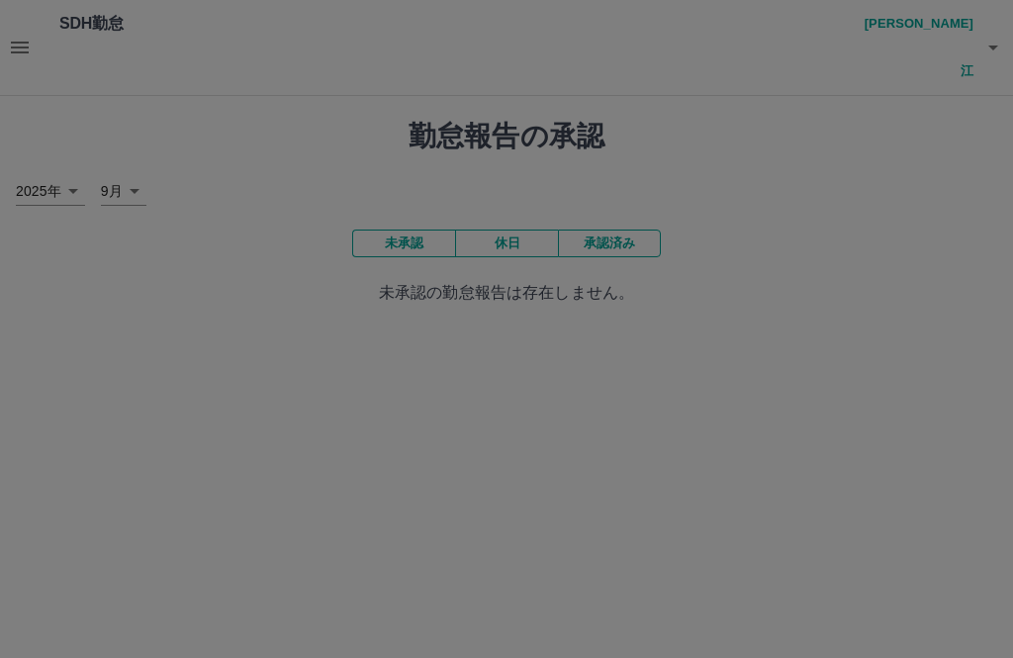
scroll to position [0, 0]
